Goal: Task Accomplishment & Management: Manage account settings

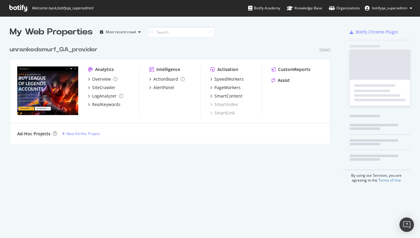
scroll to position [238, 420]
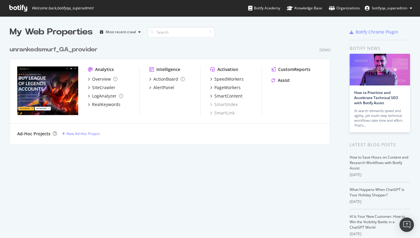
click at [393, 14] on ul "Botify Academy Knowledge Base Organizations botifyqa_superadmin" at bounding box center [334, 8] width 172 height 16
click at [393, 11] on button "botifyqa_superadmin" at bounding box center [388, 8] width 57 height 10
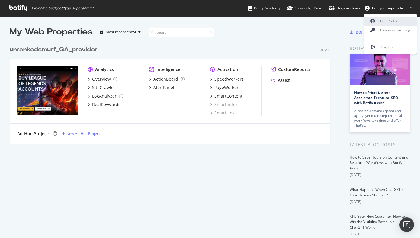
click at [381, 22] on link "Edit Profile" at bounding box center [390, 21] width 53 height 9
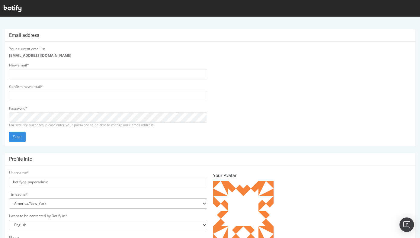
click at [37, 57] on strong "botifyqa+superadmin@gmail.com" at bounding box center [40, 55] width 62 height 5
copy strong "botifyqa+superadmin@gmail.com"
